Goal: Navigation & Orientation: Find specific page/section

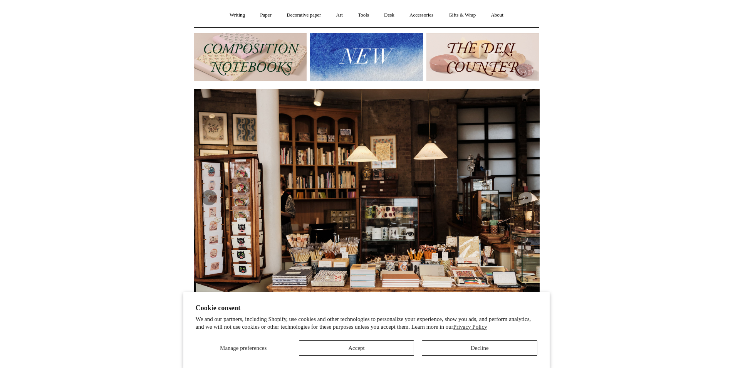
scroll to position [79, 0]
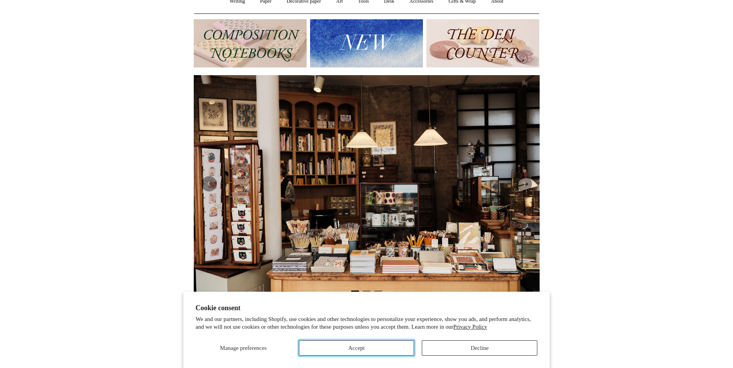
click at [388, 347] on button "Accept" at bounding box center [357, 347] width 116 height 15
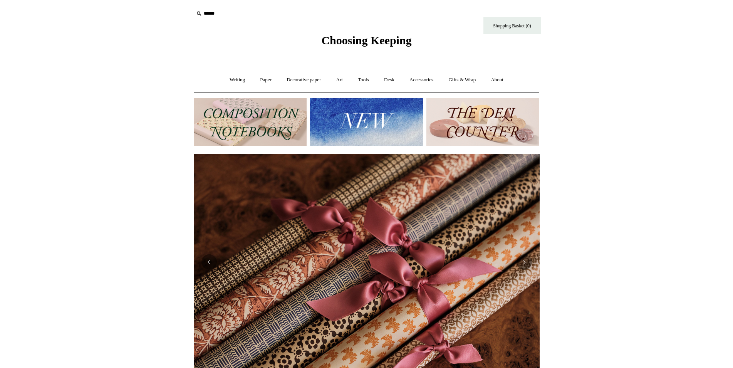
scroll to position [0, 0]
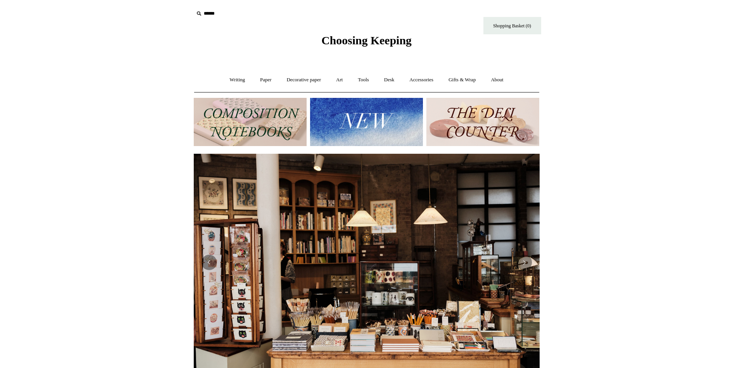
click at [373, 119] on img at bounding box center [366, 122] width 113 height 48
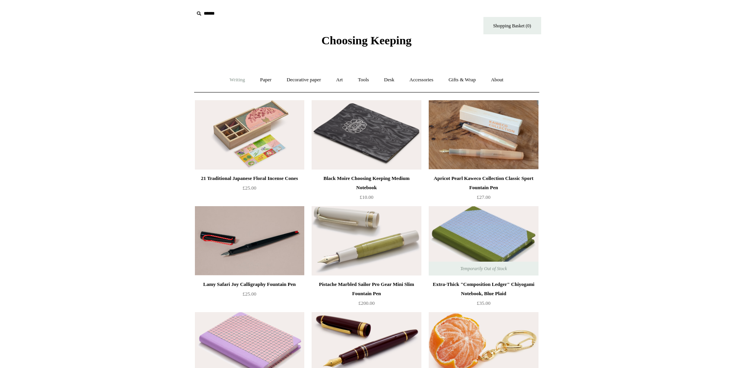
click at [230, 79] on link "Writing +" at bounding box center [237, 80] width 29 height 20
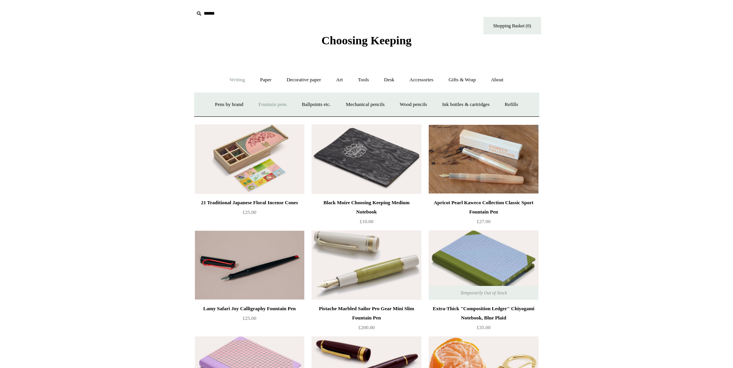
click at [269, 105] on link "Fountain pens +" at bounding box center [272, 104] width 42 height 20
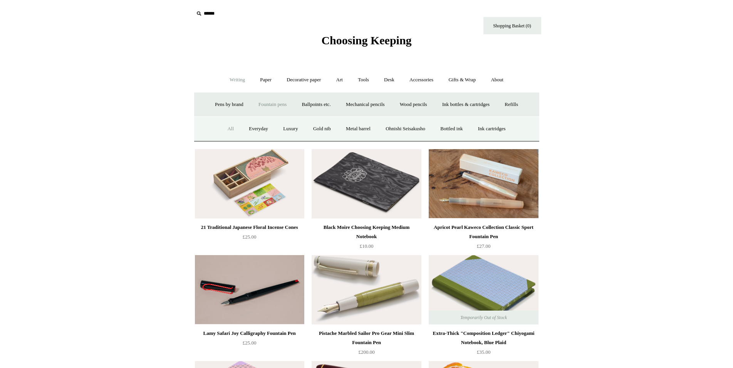
click at [223, 129] on link "All" at bounding box center [230, 129] width 20 height 20
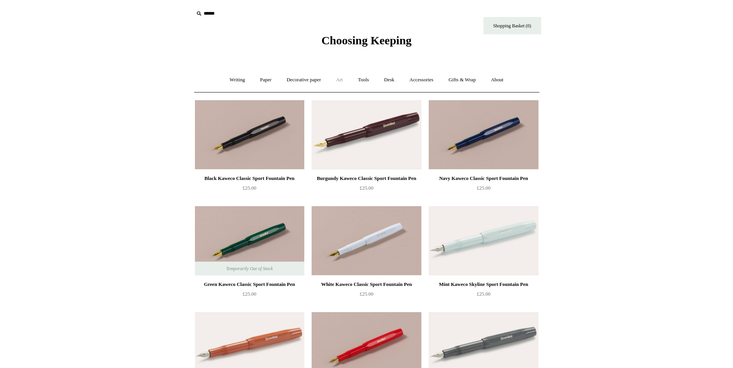
click at [340, 81] on link "Art +" at bounding box center [339, 80] width 20 height 20
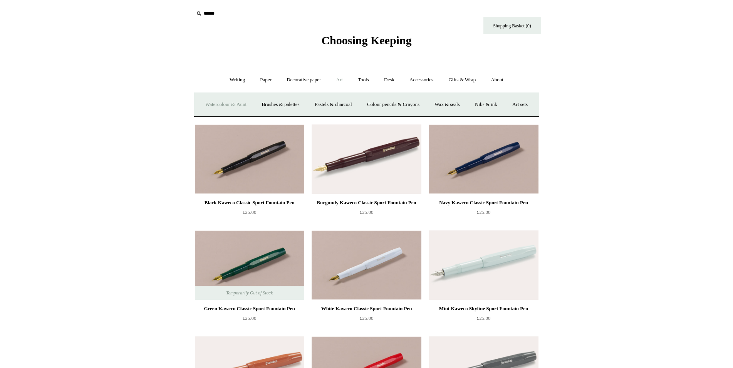
click at [226, 102] on link "Watercolour & Paint" at bounding box center [225, 104] width 55 height 20
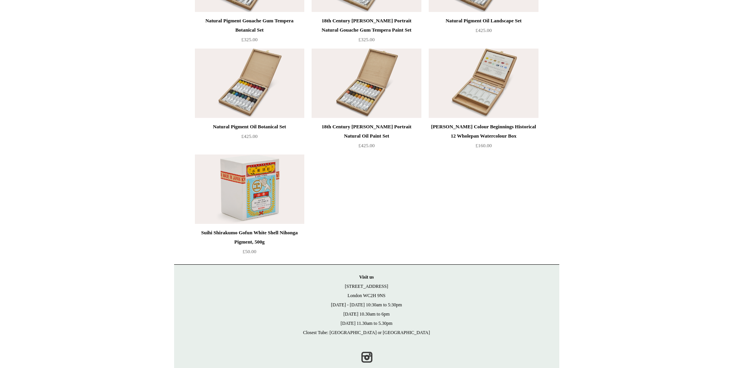
scroll to position [1763, 0]
